Goal: Information Seeking & Learning: Learn about a topic

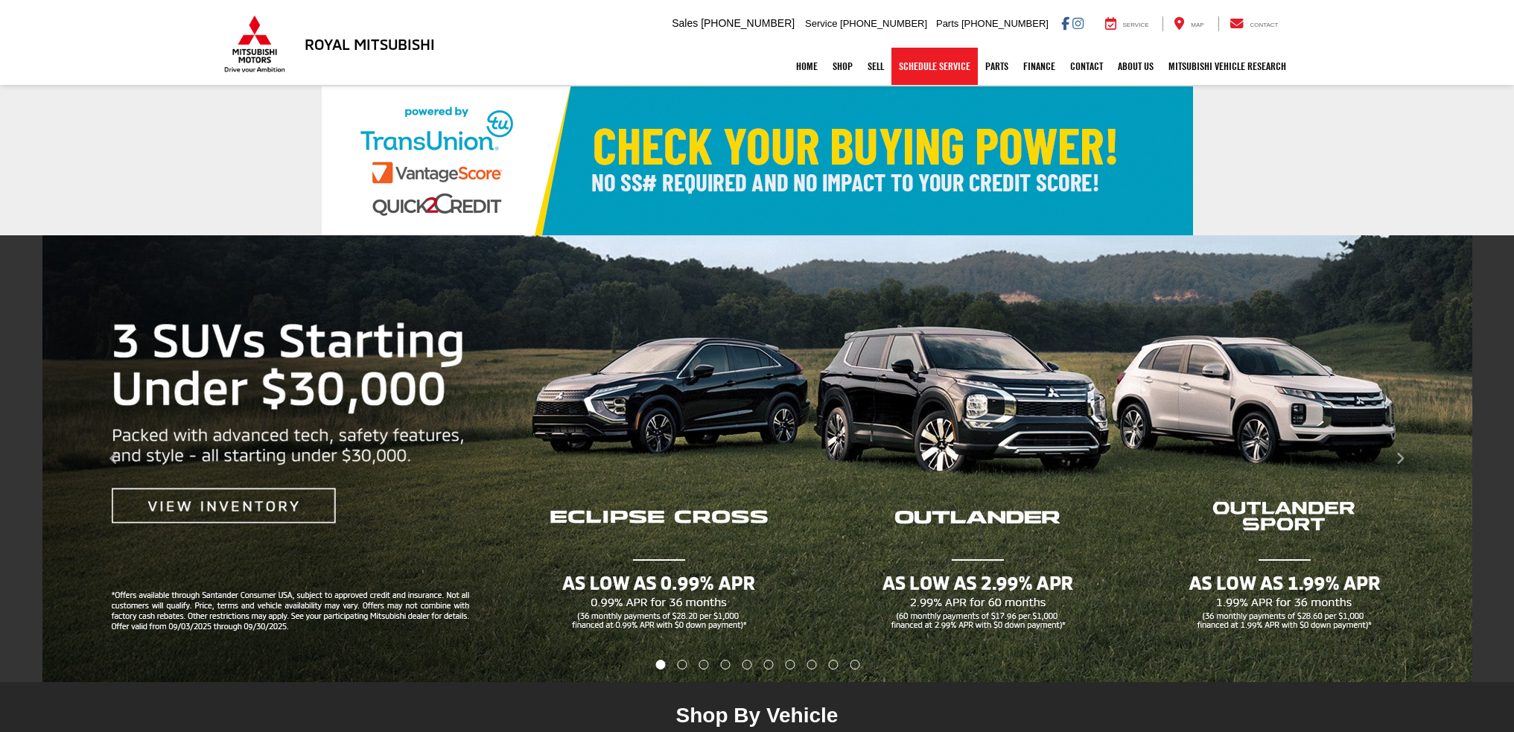
click at [943, 71] on link "Schedule Service" at bounding box center [934, 66] width 86 height 37
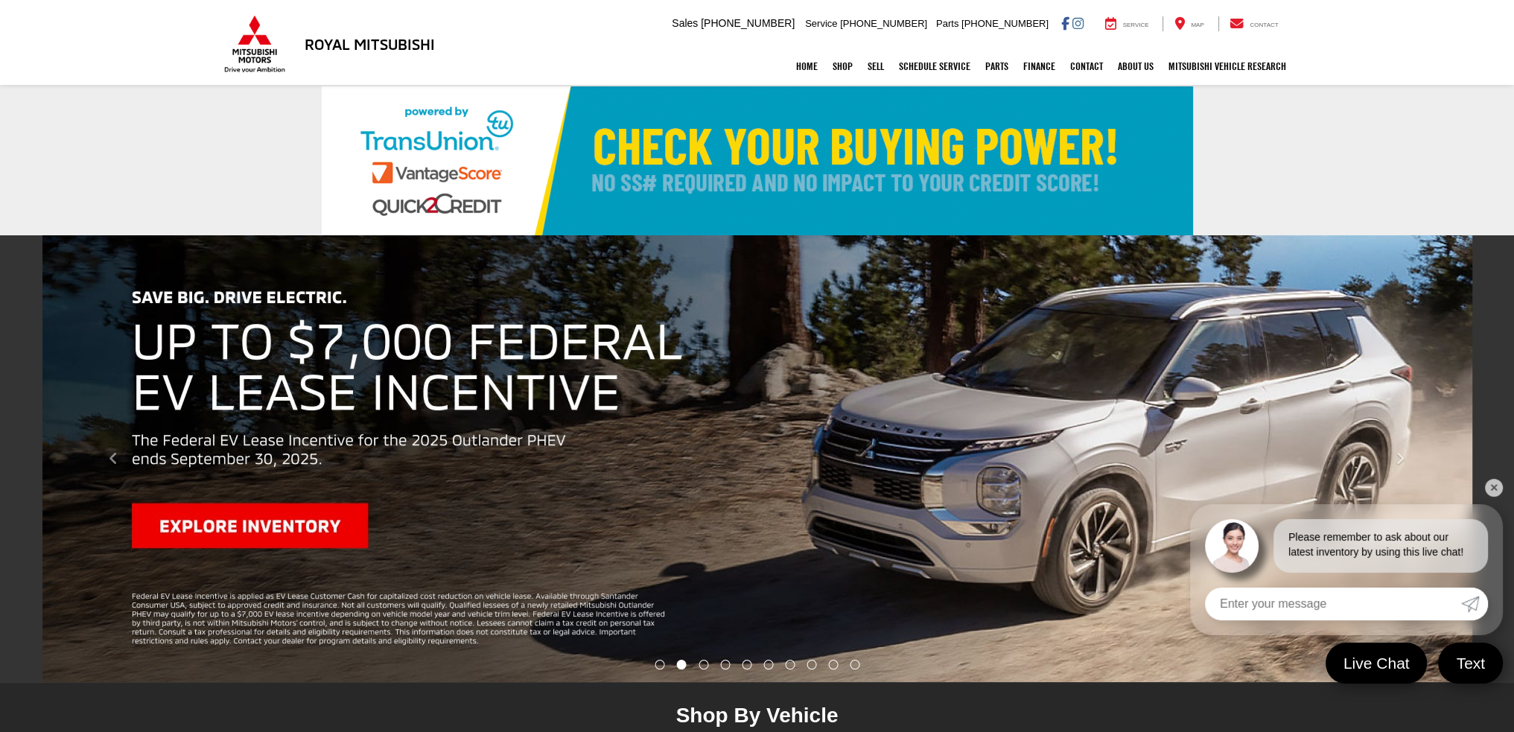
click at [335, 44] on h3 "Royal Mitsubishi" at bounding box center [370, 44] width 130 height 16
click at [268, 43] on img at bounding box center [254, 44] width 67 height 58
